Goal: Information Seeking & Learning: Learn about a topic

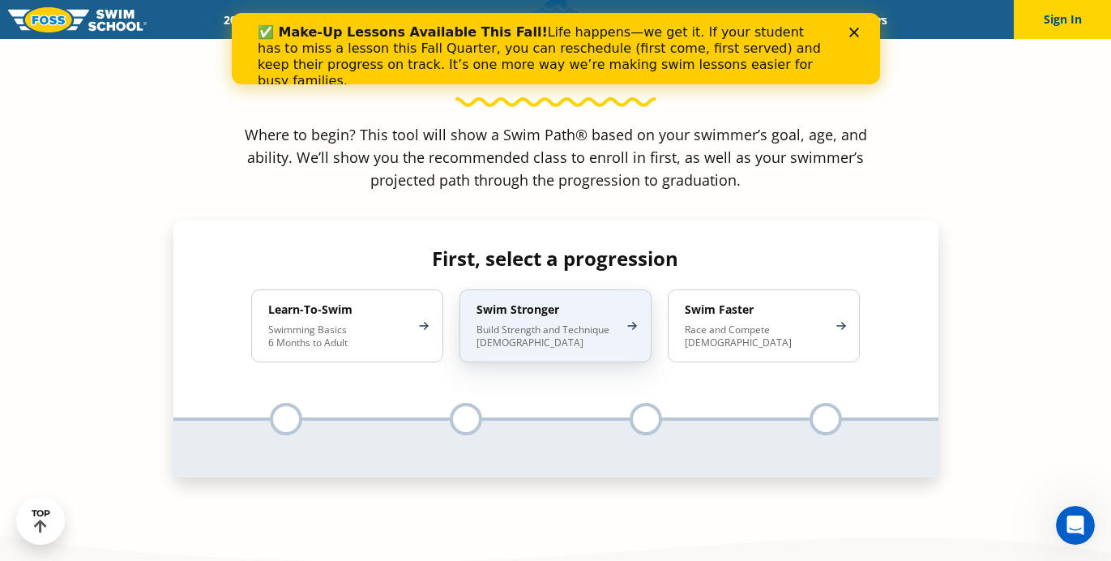
click at [616, 323] on p "Build Strength and Technique 5-13 Years Old" at bounding box center [547, 336] width 142 height 26
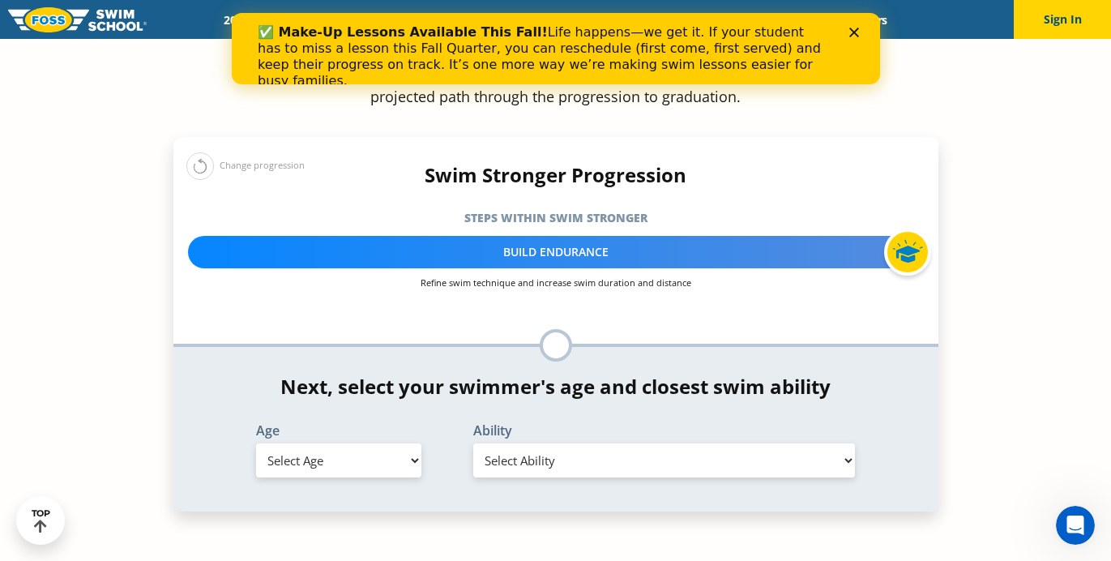
scroll to position [1607, 0]
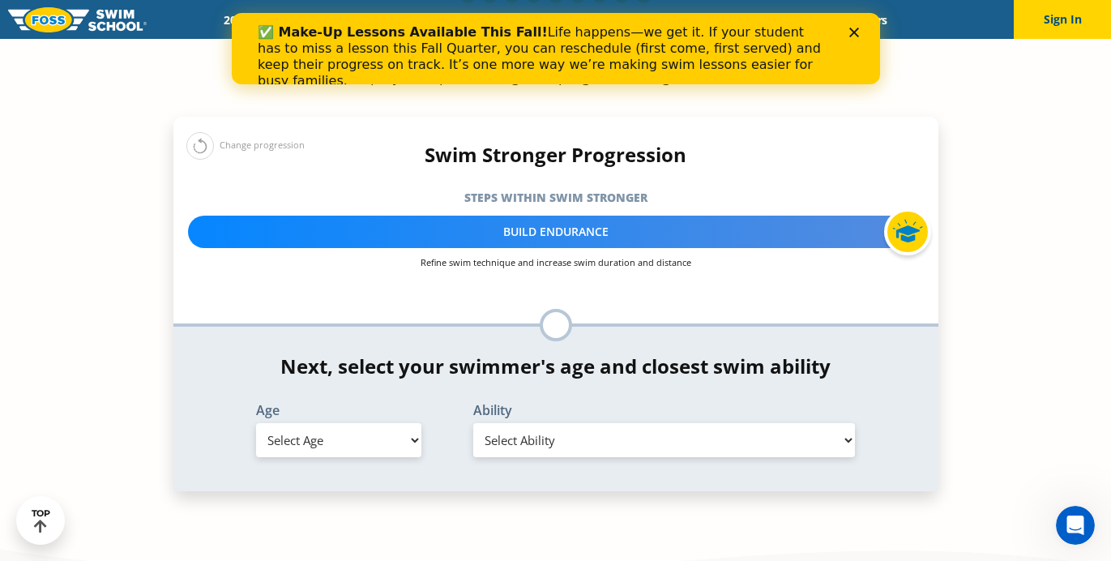
select select "7-years"
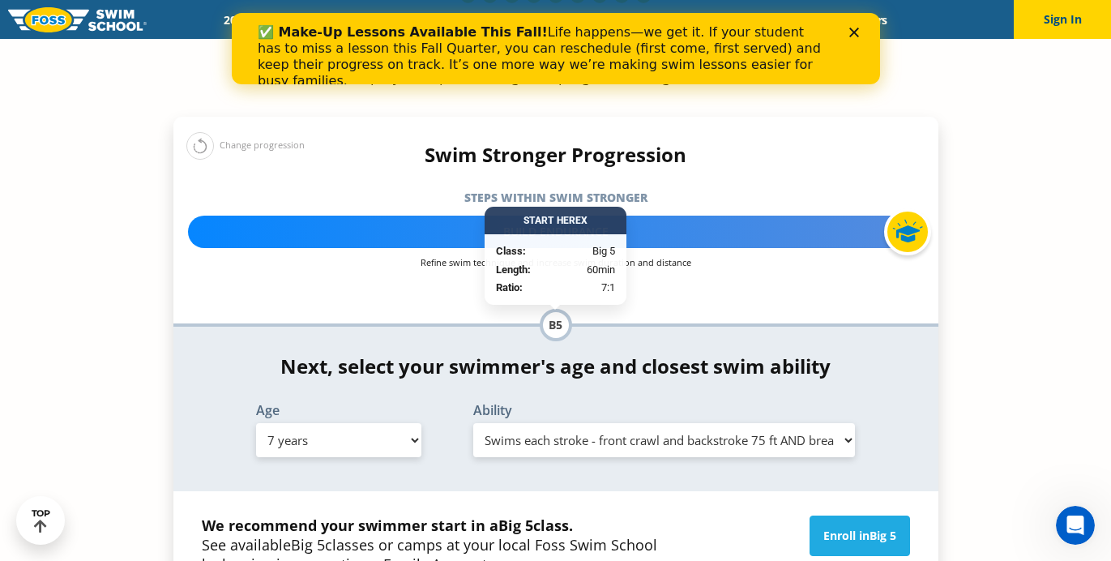
select select "7-years-able-to-swim-front-crawl-40-ft-backstroke-40-ft-and-breaststroke-15-ft"
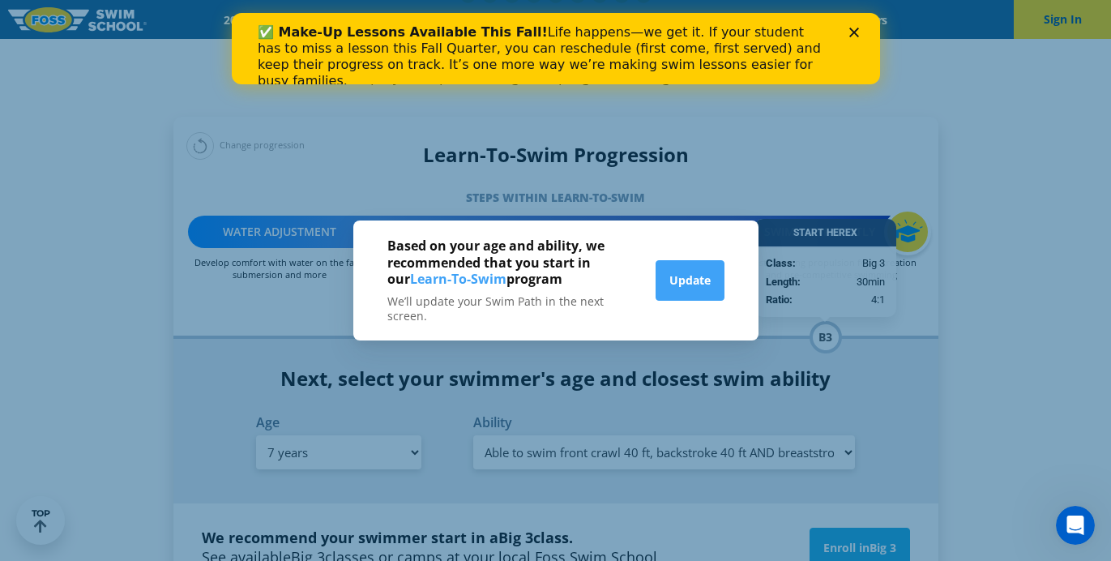
click at [628, 179] on div "Based on your age and ability, we recommended that you start in our Learn-To-Sw…" at bounding box center [555, 280] width 1111 height 561
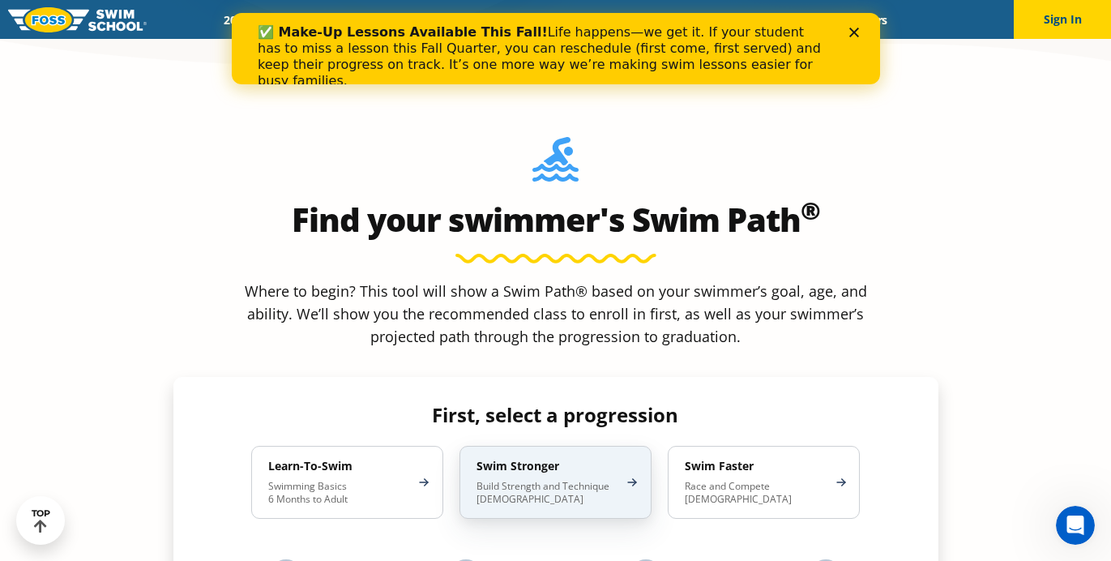
click at [517, 446] on div "Swim Stronger Build Strength and Technique [DEMOGRAPHIC_DATA]" at bounding box center [555, 482] width 192 height 73
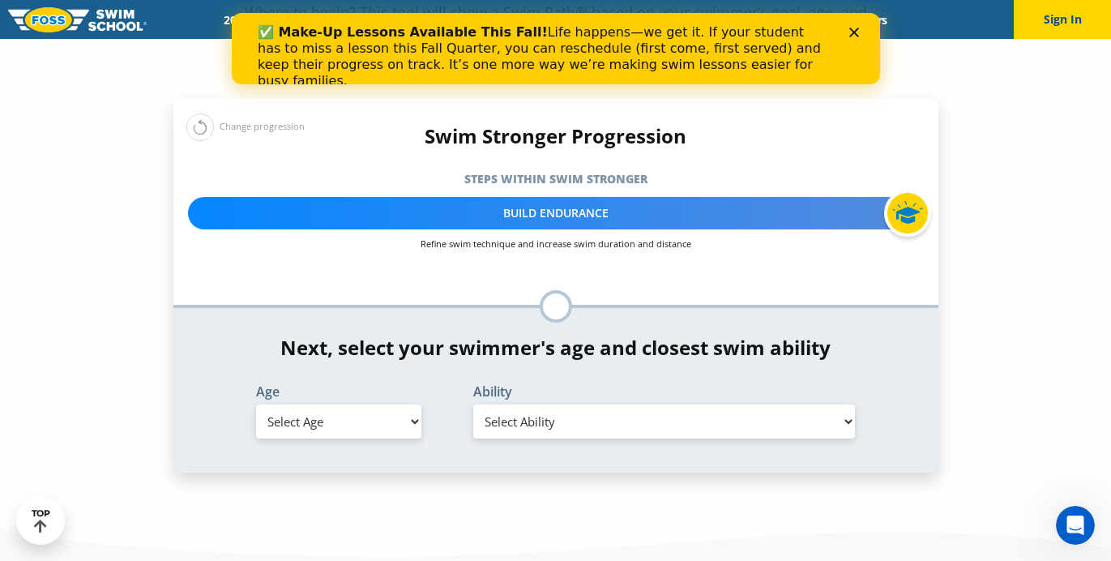
scroll to position [1629, 0]
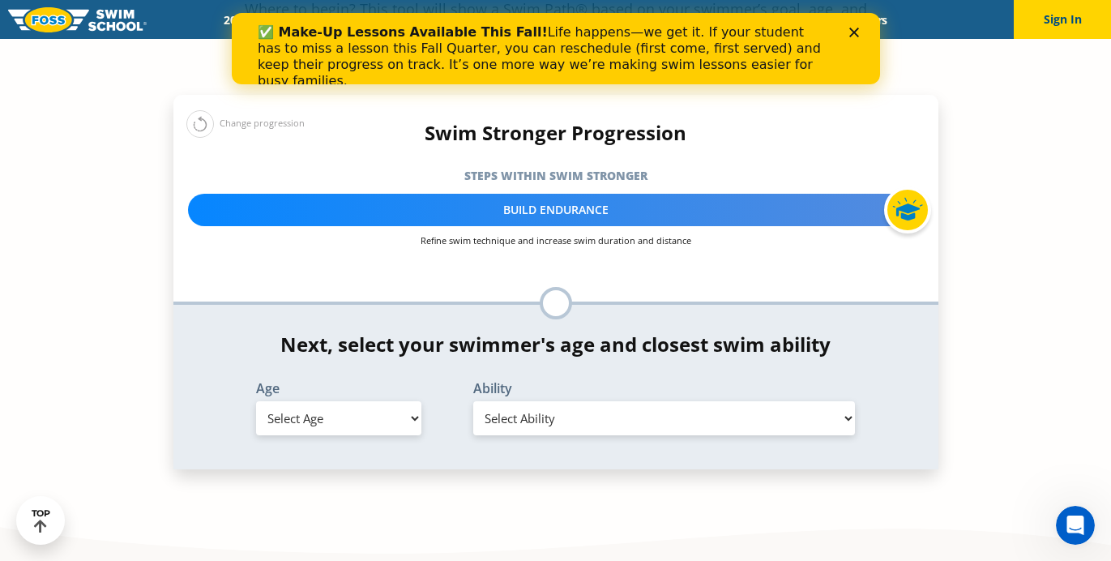
select select "7-years"
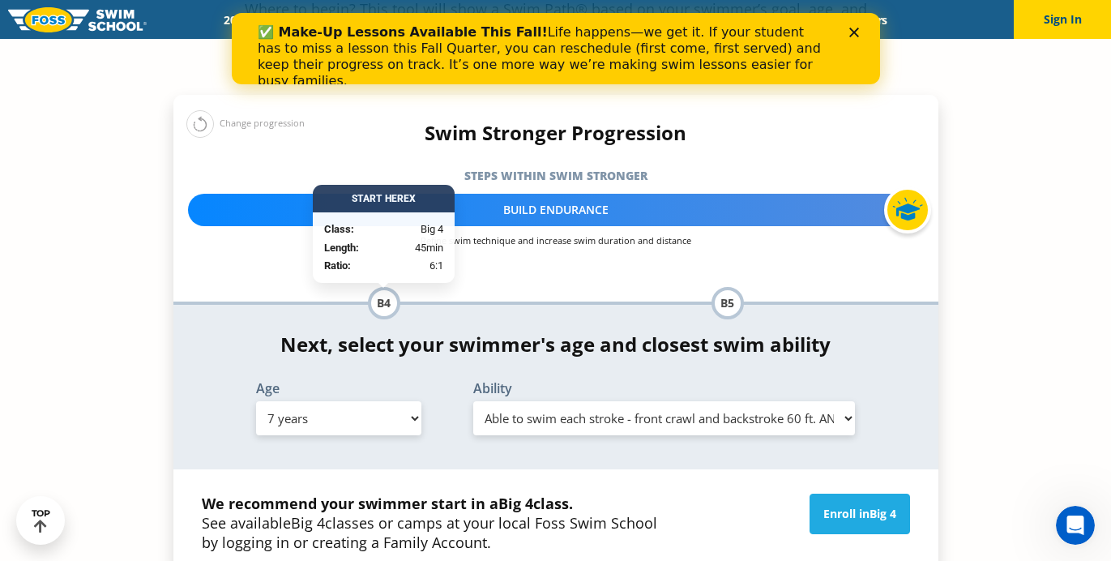
select select "7-years-swims-front-crawl-and-backstroke-for-25-ft-with-a-flip-from-stomach-to-…"
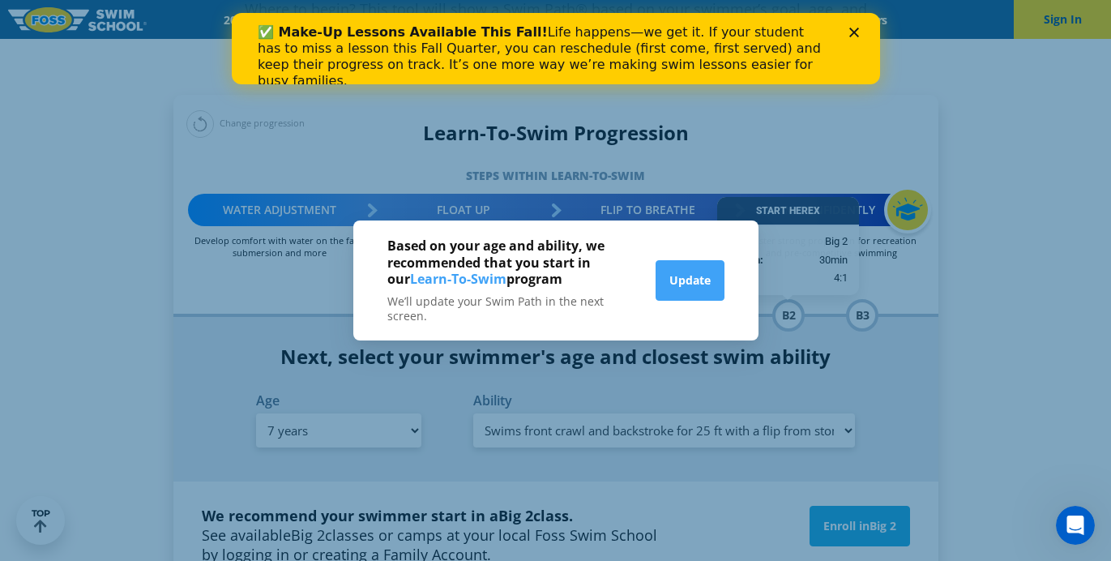
click at [852, 29] on icon "Close" at bounding box center [853, 33] width 10 height 10
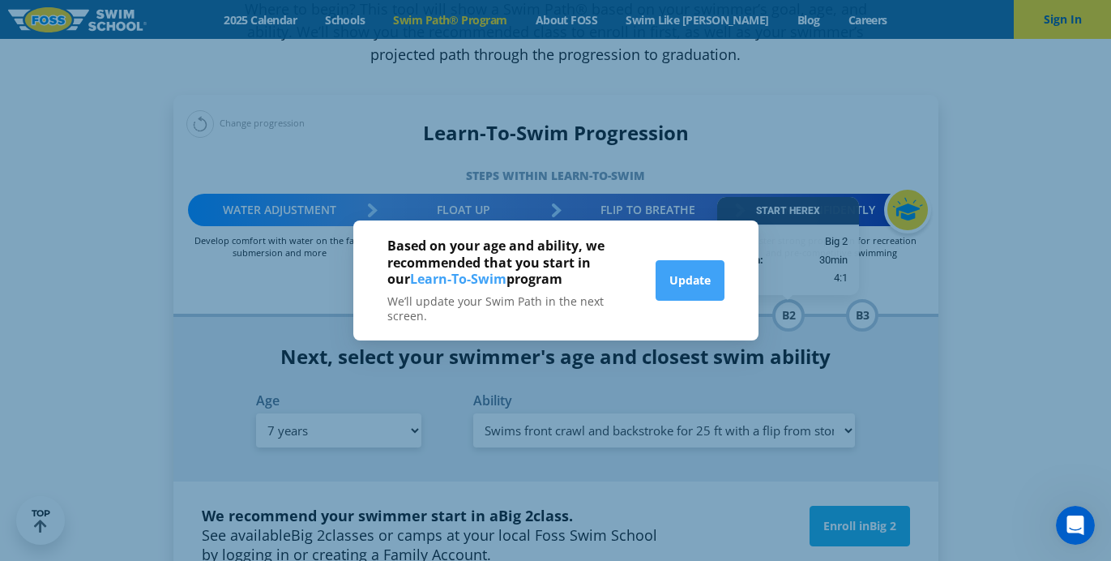
click at [759, 231] on div "Based on your age and ability, we recommended that you start in our Learn-To-Sw…" at bounding box center [555, 280] width 1111 height 561
